Goal: Information Seeking & Learning: Learn about a topic

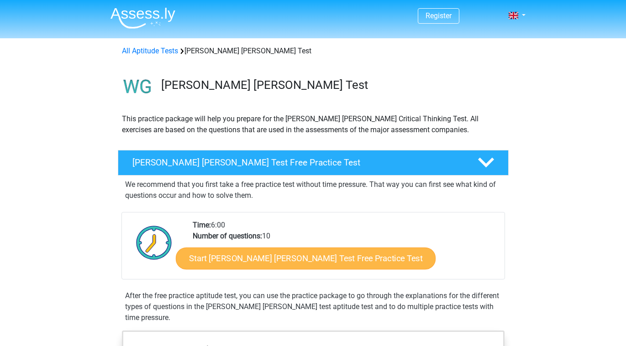
click at [277, 263] on link "Start [PERSON_NAME] [PERSON_NAME] Test Free Practice Test" at bounding box center [306, 259] width 260 height 22
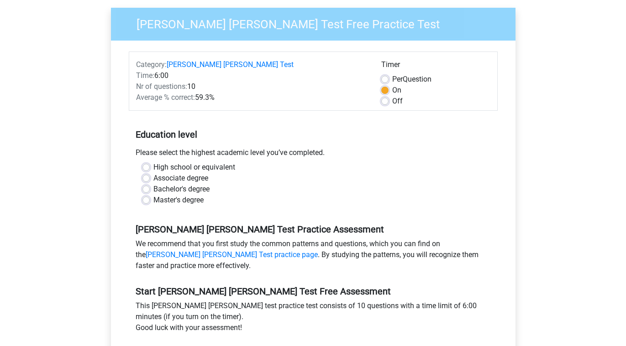
scroll to position [79, 0]
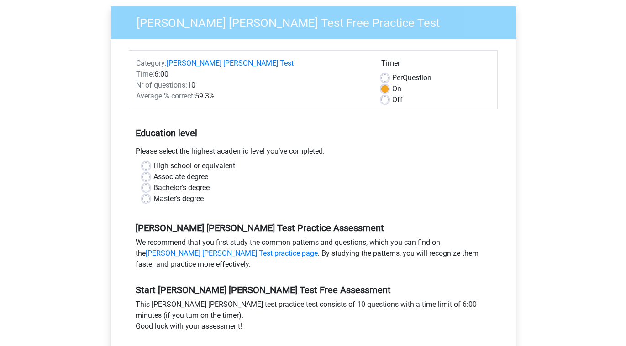
click at [204, 183] on label "Bachelor's degree" at bounding box center [181, 188] width 56 height 11
click at [150, 183] on input "Bachelor's degree" at bounding box center [145, 187] width 7 height 9
radio input "true"
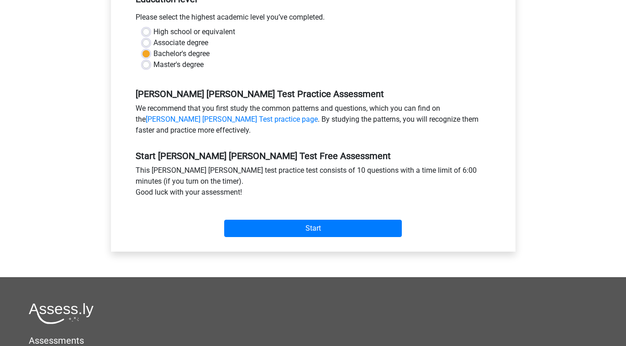
scroll to position [219, 0]
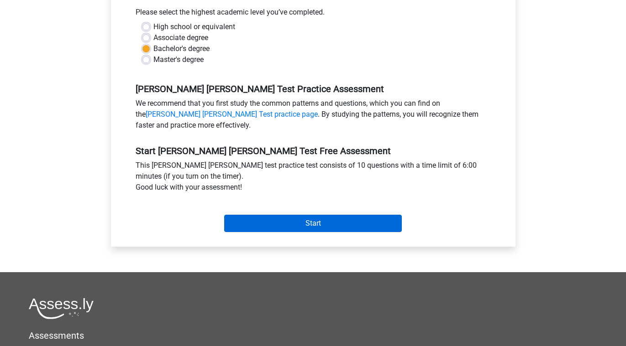
click at [299, 215] on input "Start" at bounding box center [312, 223] width 177 height 17
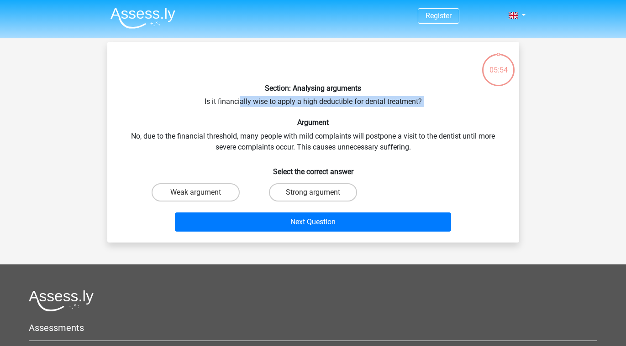
drag, startPoint x: 240, startPoint y: 98, endPoint x: 259, endPoint y: 108, distance: 22.0
click at [259, 108] on div "Section: Analysing arguments Is it financially wise to apply a high deductible …" at bounding box center [313, 142] width 404 height 186
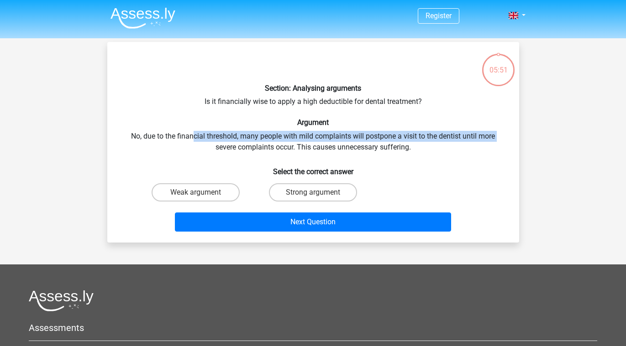
drag, startPoint x: 193, startPoint y: 137, endPoint x: 204, endPoint y: 148, distance: 15.8
click at [204, 148] on div "Section: Analysing arguments Is it financially wise to apply a high deductible …" at bounding box center [313, 142] width 404 height 186
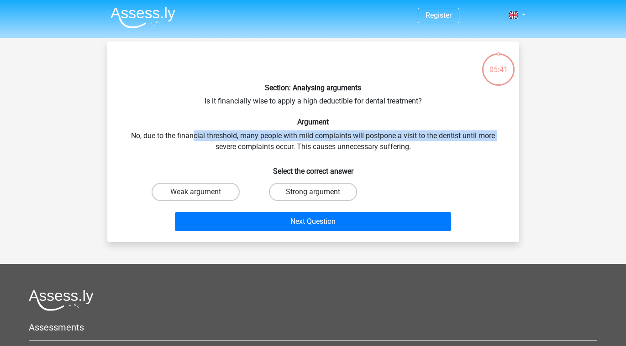
click at [227, 132] on div "Section: Analysing arguments Is it financially wise to apply a high deductible …" at bounding box center [313, 142] width 404 height 186
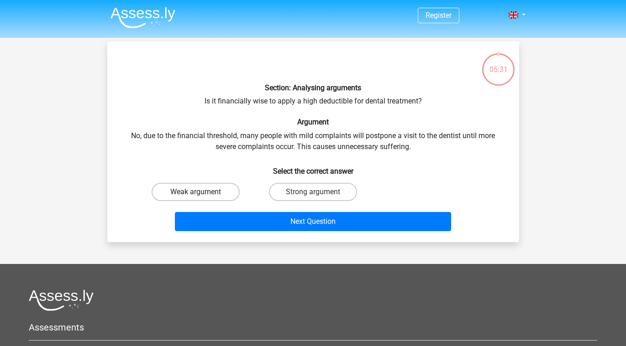
click at [214, 190] on label "Weak argument" at bounding box center [195, 192] width 88 height 18
click at [201, 192] on input "Weak argument" at bounding box center [198, 195] width 6 height 6
radio input "true"
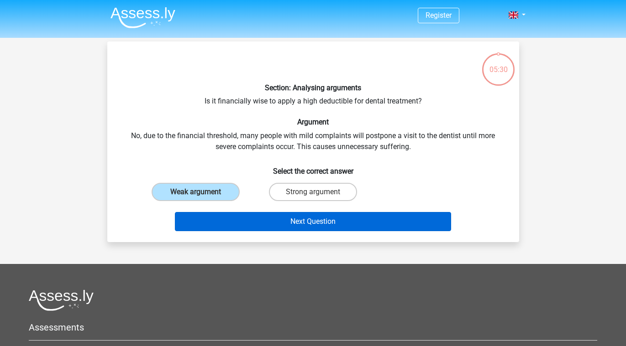
click at [228, 220] on button "Next Question" at bounding box center [313, 221] width 276 height 19
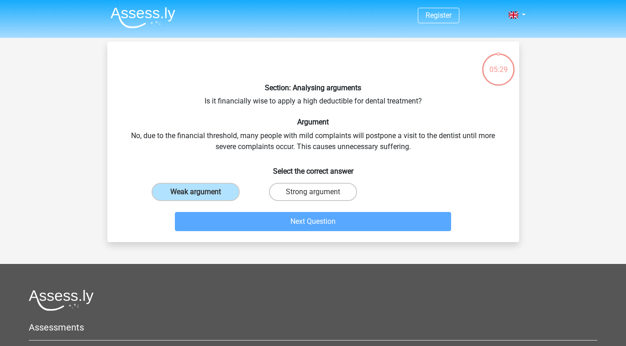
scroll to position [42, 0]
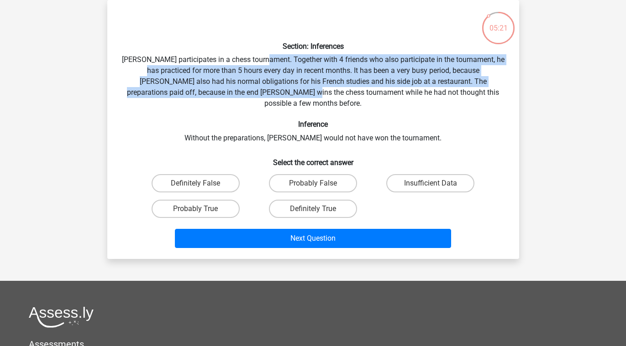
drag, startPoint x: 273, startPoint y: 63, endPoint x: 277, endPoint y: 91, distance: 27.6
click at [277, 91] on div "Section: Inferences [PERSON_NAME] participates in a chess tournament. Together …" at bounding box center [313, 129] width 404 height 245
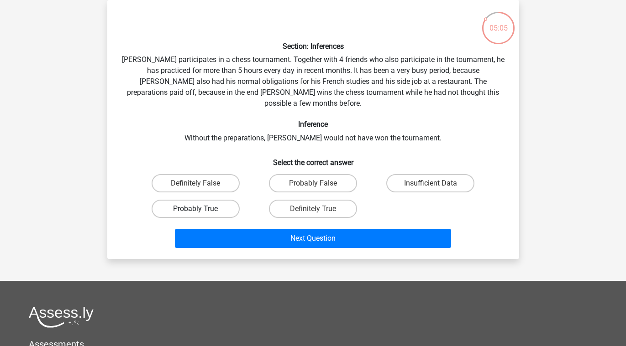
click at [198, 200] on label "Probably True" at bounding box center [195, 209] width 88 height 18
click at [198, 209] on input "Probably True" at bounding box center [198, 212] width 6 height 6
radio input "true"
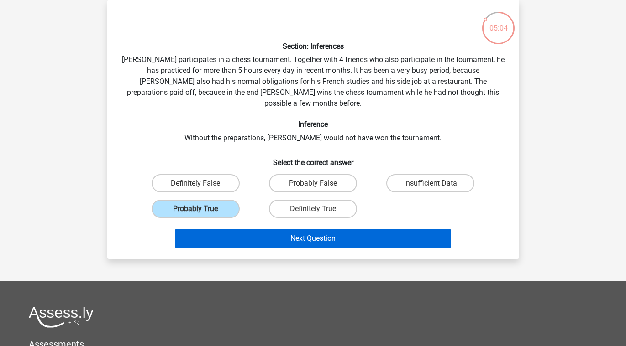
click at [233, 229] on button "Next Question" at bounding box center [313, 238] width 276 height 19
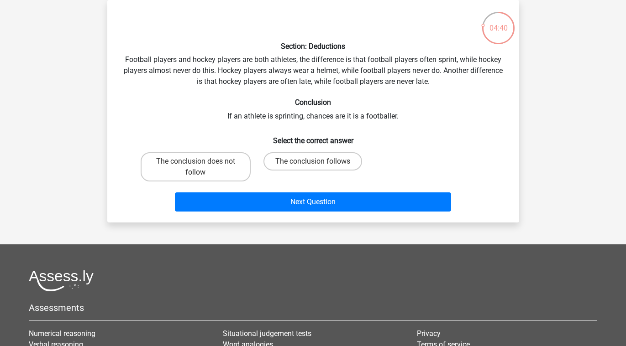
click at [318, 165] on input "The conclusion follows" at bounding box center [316, 165] width 6 height 6
radio input "true"
click at [320, 189] on div "Next Question" at bounding box center [313, 200] width 382 height 30
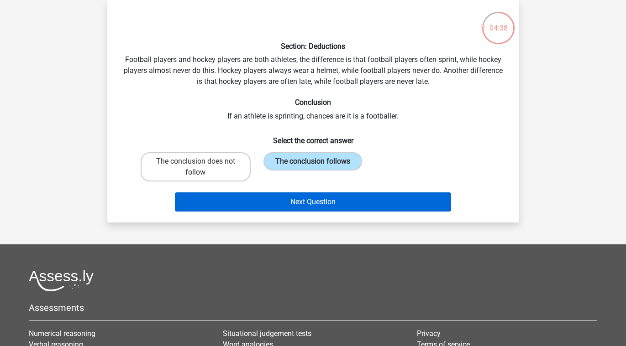
click at [320, 199] on button "Next Question" at bounding box center [313, 202] width 276 height 19
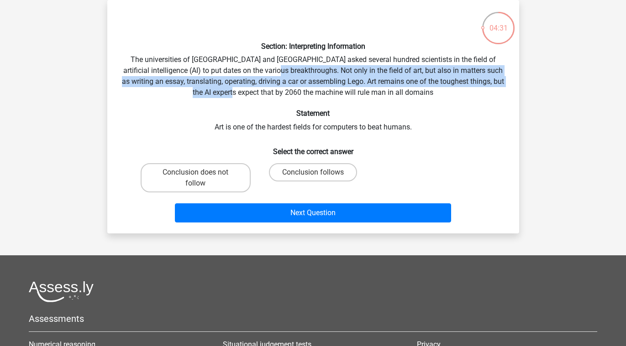
drag, startPoint x: 278, startPoint y: 71, endPoint x: 287, endPoint y: 89, distance: 19.6
click at [287, 89] on div "Section: Interpreting Information The universities of [GEOGRAPHIC_DATA] and [GE…" at bounding box center [313, 116] width 404 height 219
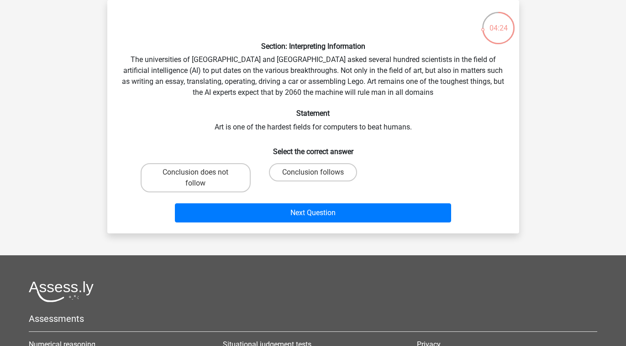
click at [296, 94] on div "Section: Interpreting Information The universities of [GEOGRAPHIC_DATA] and [GE…" at bounding box center [313, 116] width 404 height 219
click at [302, 172] on label "Conclusion follows" at bounding box center [313, 172] width 88 height 18
click at [313, 172] on input "Conclusion follows" at bounding box center [316, 175] width 6 height 6
radio input "true"
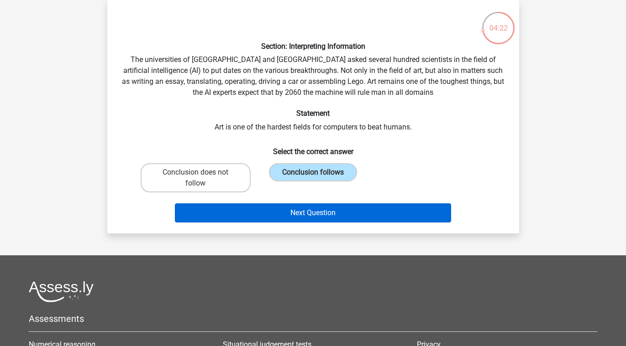
click at [304, 212] on button "Next Question" at bounding box center [313, 213] width 276 height 19
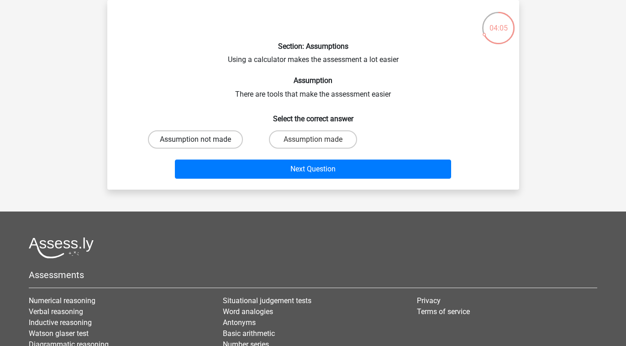
click at [230, 141] on label "Assumption not made" at bounding box center [195, 139] width 95 height 18
click at [201, 141] on input "Assumption not made" at bounding box center [198, 143] width 6 height 6
radio input "true"
click at [230, 157] on div "Next Question" at bounding box center [313, 167] width 382 height 30
click at [230, 158] on div "Next Question" at bounding box center [313, 167] width 382 height 30
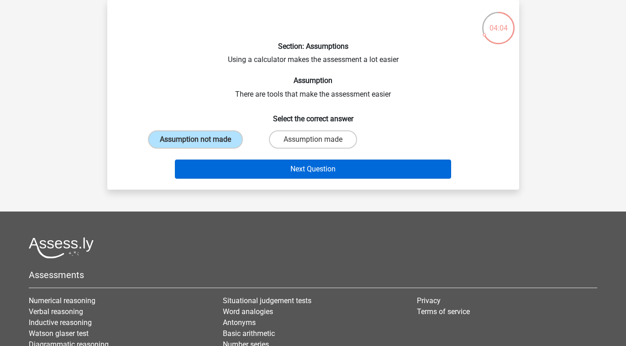
click at [230, 166] on button "Next Question" at bounding box center [313, 169] width 276 height 19
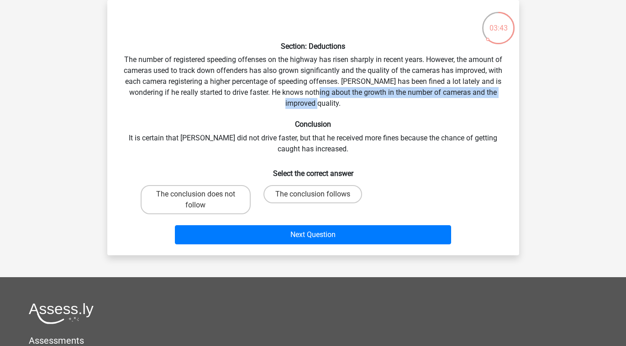
drag, startPoint x: 331, startPoint y: 100, endPoint x: 313, endPoint y: 91, distance: 19.6
click at [313, 92] on div "Section: Deductions The number of registered speeding offenses on the highway h…" at bounding box center [313, 127] width 404 height 241
click at [313, 91] on div "Section: Deductions The number of registered speeding offenses on the highway h…" at bounding box center [313, 127] width 404 height 241
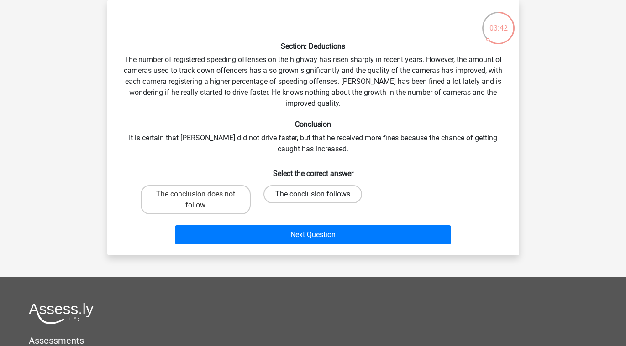
click at [286, 188] on label "The conclusion follows" at bounding box center [312, 194] width 99 height 18
click at [313, 194] on input "The conclusion follows" at bounding box center [316, 197] width 6 height 6
radio input "true"
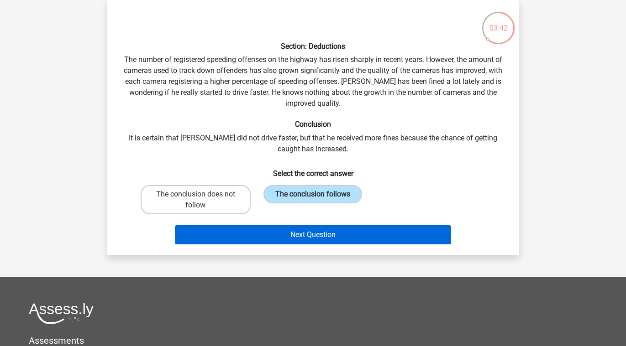
click at [286, 236] on button "Next Question" at bounding box center [313, 234] width 276 height 19
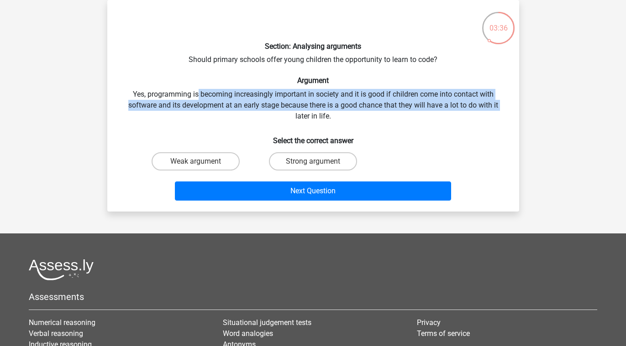
drag, startPoint x: 198, startPoint y: 92, endPoint x: 209, endPoint y: 111, distance: 21.8
click at [209, 111] on div "Section: Analysing arguments Should primary schools offer young children the op…" at bounding box center [313, 105] width 404 height 197
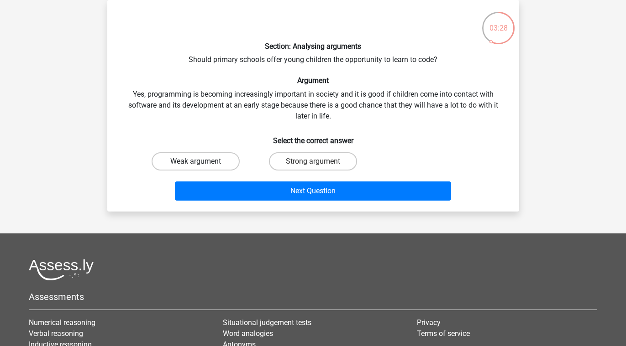
click at [208, 166] on label "Weak argument" at bounding box center [195, 161] width 88 height 18
click at [201, 166] on input "Weak argument" at bounding box center [198, 165] width 6 height 6
radio input "true"
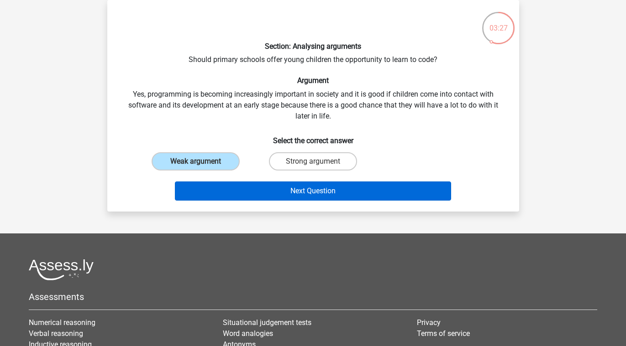
click at [231, 189] on button "Next Question" at bounding box center [313, 191] width 276 height 19
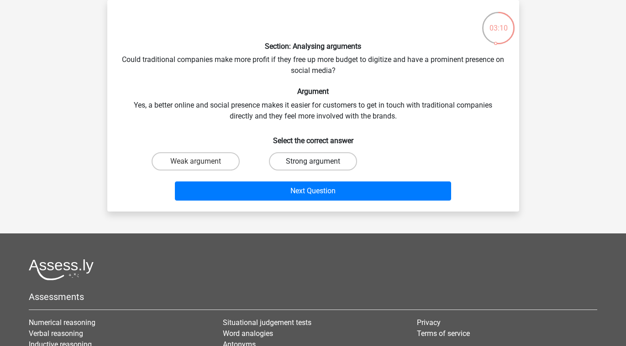
click at [294, 167] on label "Strong argument" at bounding box center [313, 161] width 88 height 18
click at [313, 167] on input "Strong argument" at bounding box center [316, 165] width 6 height 6
radio input "true"
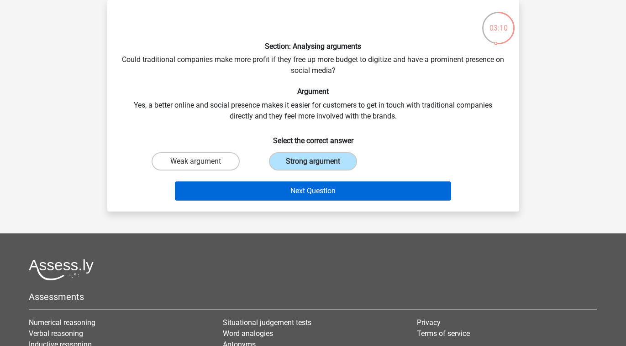
click at [296, 192] on button "Next Question" at bounding box center [313, 191] width 276 height 19
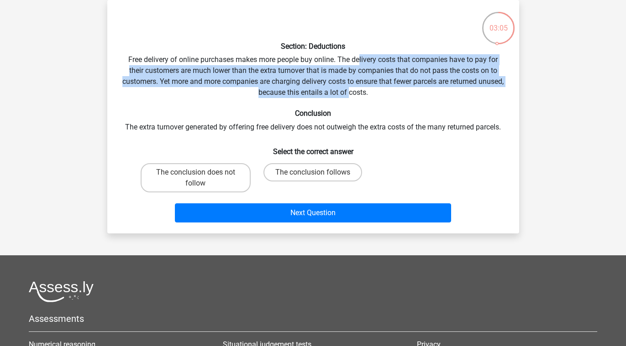
drag, startPoint x: 360, startPoint y: 58, endPoint x: 360, endPoint y: 83, distance: 24.6
click at [360, 84] on div "Section: Deductions Free delivery of online purchases makes more people buy onl…" at bounding box center [313, 116] width 404 height 219
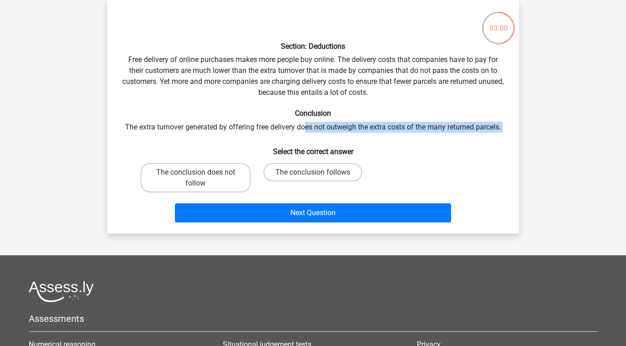
drag, startPoint x: 303, startPoint y: 126, endPoint x: 308, endPoint y: 133, distance: 7.6
click at [308, 133] on div "Section: Deductions Free delivery of online purchases makes more people buy onl…" at bounding box center [313, 116] width 404 height 219
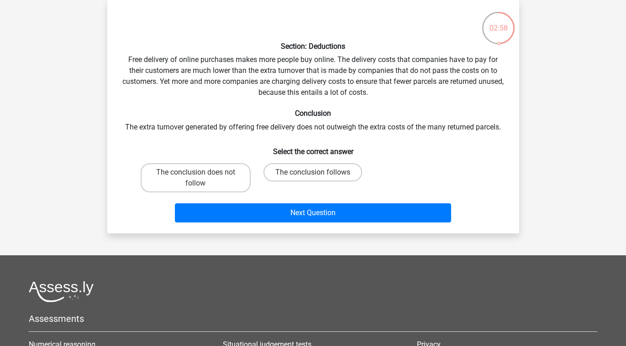
click at [307, 134] on div "Section: Deductions Free delivery of online purchases makes more people buy onl…" at bounding box center [313, 116] width 404 height 219
click at [227, 168] on label "The conclusion does not follow" at bounding box center [196, 177] width 110 height 29
click at [201, 172] on input "The conclusion does not follow" at bounding box center [198, 175] width 6 height 6
radio input "true"
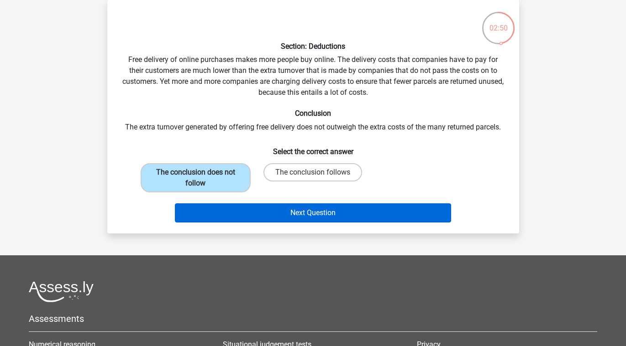
click at [252, 212] on button "Next Question" at bounding box center [313, 213] width 276 height 19
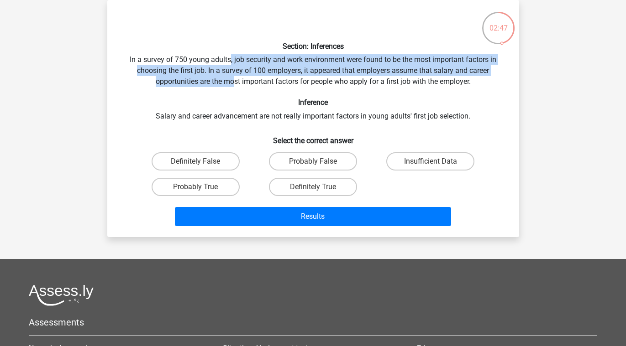
drag, startPoint x: 229, startPoint y: 57, endPoint x: 235, endPoint y: 80, distance: 23.6
click at [235, 80] on div "Section: Inferences In a survey of 750 young adults, job security and work envi…" at bounding box center [313, 118] width 404 height 223
click at [305, 160] on label "Probably False" at bounding box center [313, 161] width 88 height 18
click at [313, 162] on input "Probably False" at bounding box center [316, 165] width 6 height 6
radio input "true"
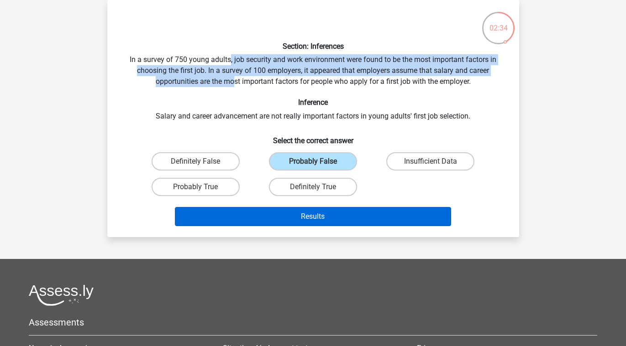
click at [309, 216] on button "Results" at bounding box center [313, 216] width 276 height 19
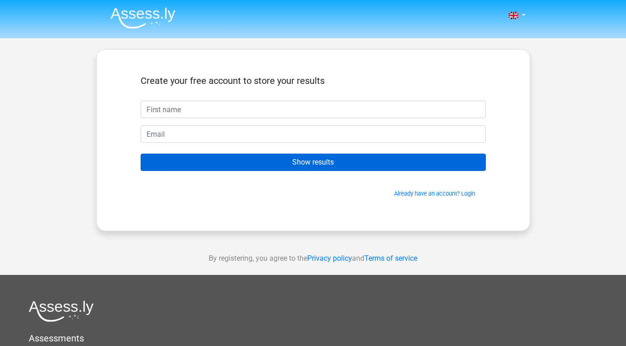
click at [288, 170] on input "Show results" at bounding box center [313, 162] width 345 height 17
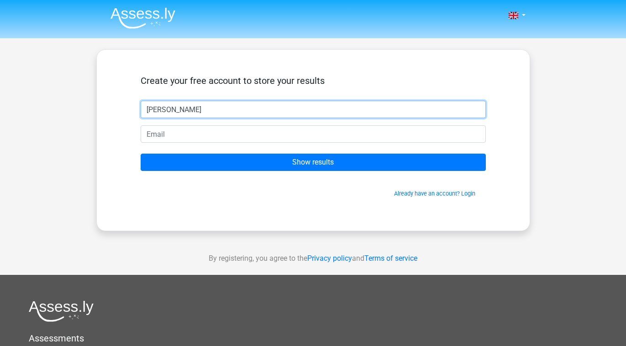
type input "christina"
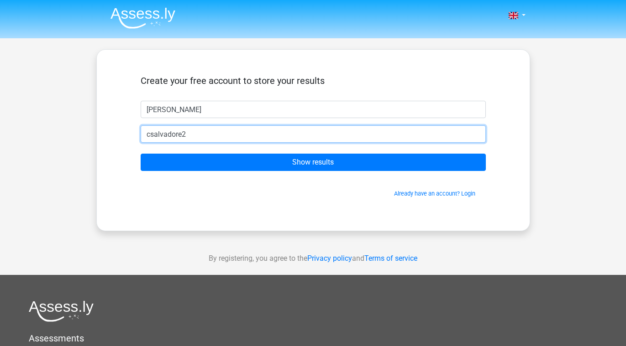
type input "csalvadore23"
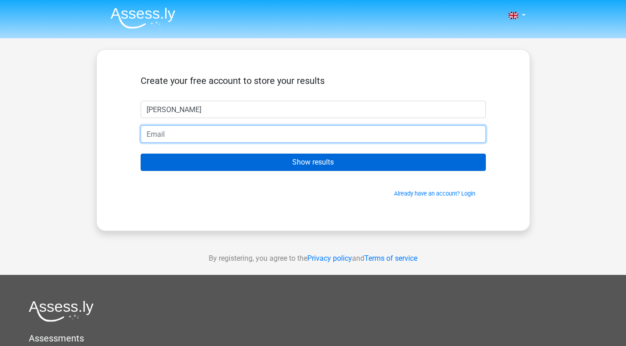
type input "csalvadore23@gmail.com"
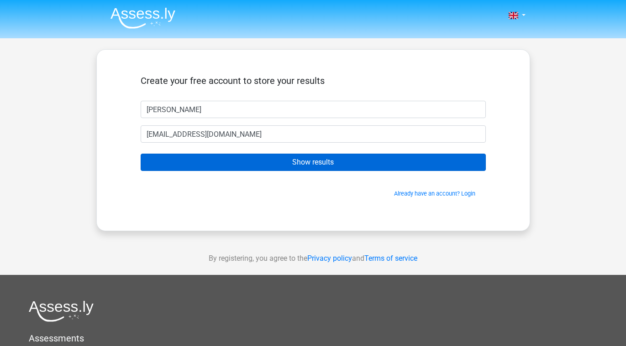
click at [243, 163] on input "Show results" at bounding box center [313, 162] width 345 height 17
